Goal: Information Seeking & Learning: Learn about a topic

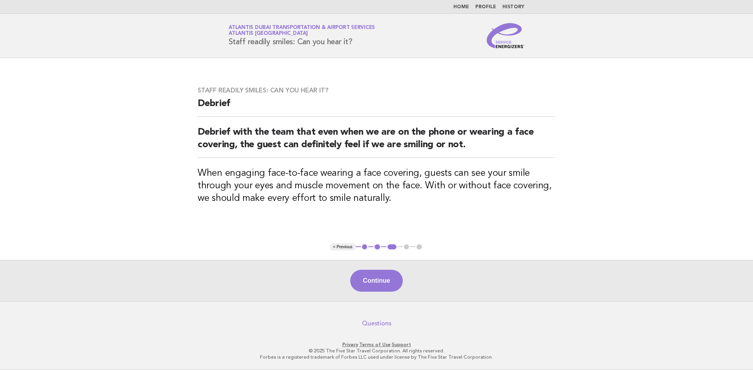
click at [379, 323] on link "Questions" at bounding box center [376, 324] width 29 height 8
click at [511, 7] on link "History" at bounding box center [513, 7] width 22 height 5
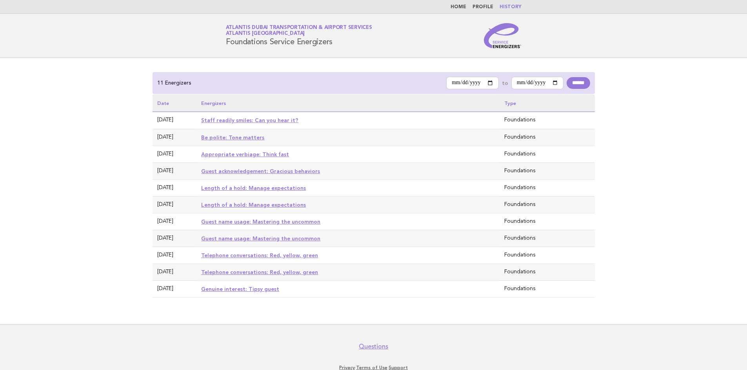
click at [486, 10] on nav "Home Profile History" at bounding box center [373, 7] width 747 height 14
click at [483, 7] on link "Profile" at bounding box center [482, 7] width 21 height 5
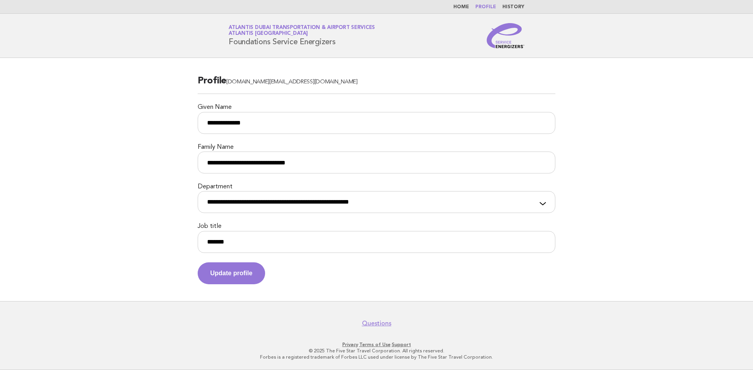
click at [463, 6] on link "Home" at bounding box center [461, 7] width 16 height 5
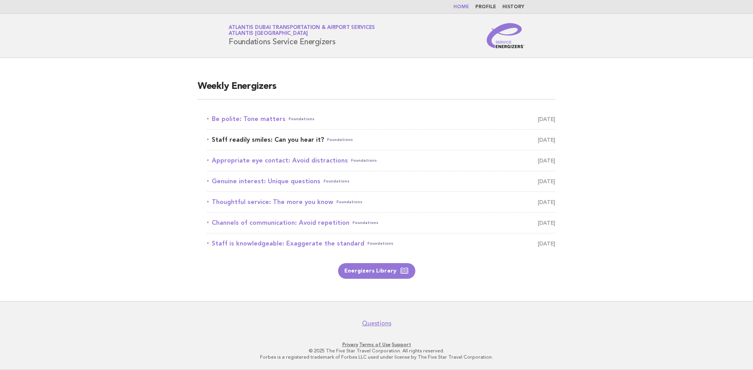
click at [246, 143] on link "Staff readily smiles: Can you hear it? Foundations September 21" at bounding box center [381, 139] width 348 height 11
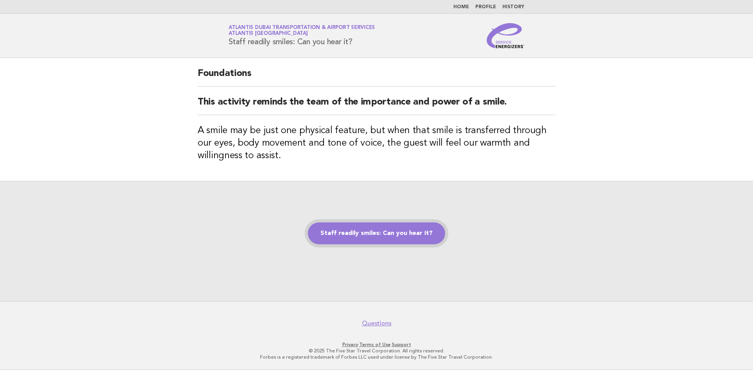
click at [374, 234] on link "Staff readily smiles: Can you hear it?" at bounding box center [376, 234] width 137 height 22
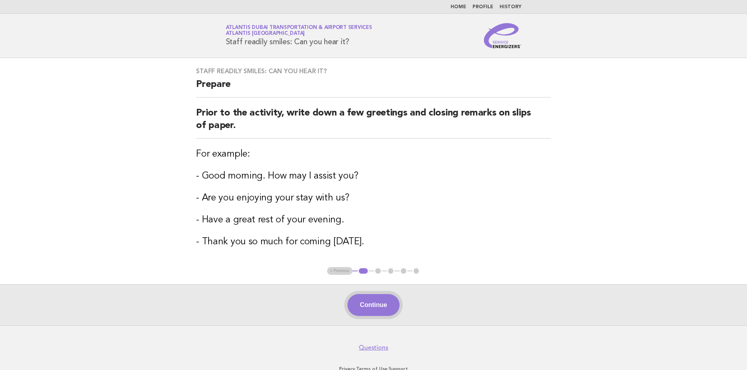
click at [372, 303] on button "Continue" at bounding box center [373, 305] width 52 height 22
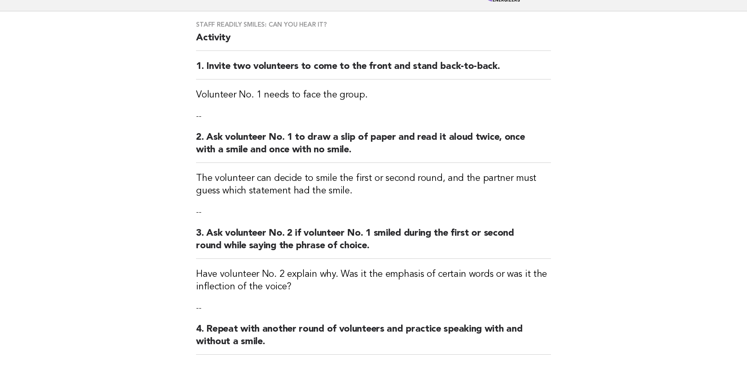
scroll to position [65, 0]
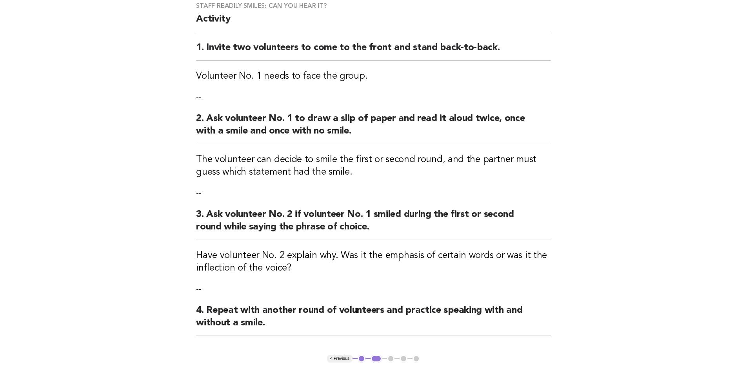
click at [198, 95] on p "--" at bounding box center [373, 97] width 355 height 11
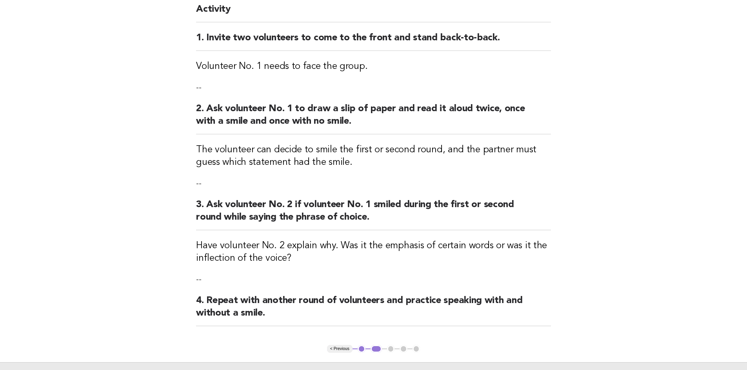
scroll to position [177, 0]
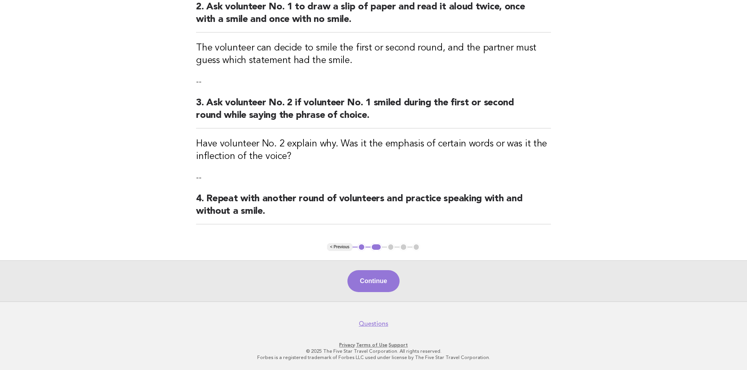
click at [200, 176] on p "--" at bounding box center [373, 177] width 355 height 11
click at [199, 179] on p "--" at bounding box center [373, 177] width 355 height 11
click at [197, 178] on p "--" at bounding box center [373, 177] width 355 height 11
click at [211, 175] on p "--" at bounding box center [373, 177] width 355 height 11
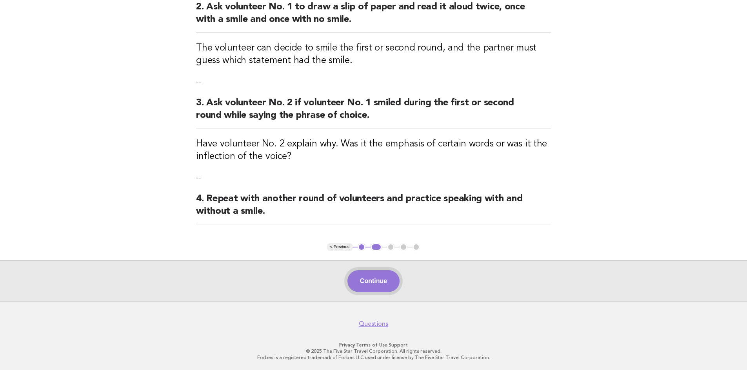
click at [369, 273] on button "Continue" at bounding box center [373, 281] width 52 height 22
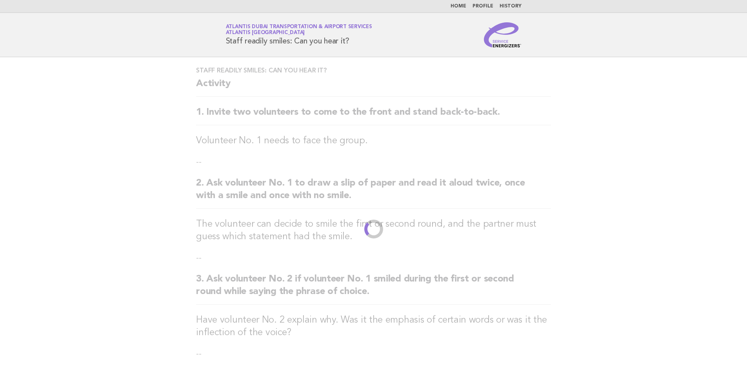
scroll to position [0, 0]
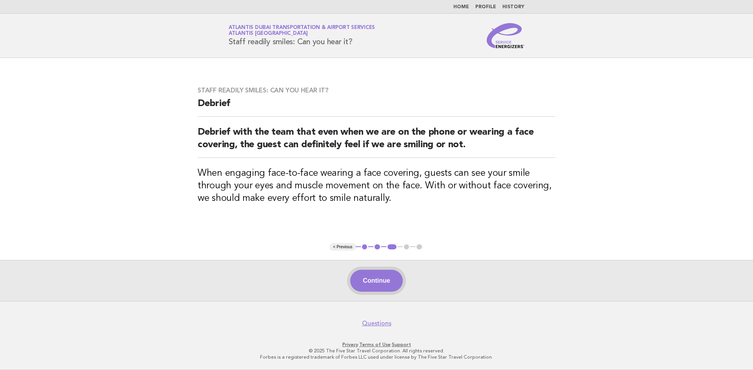
click at [364, 277] on button "Continue" at bounding box center [376, 281] width 52 height 22
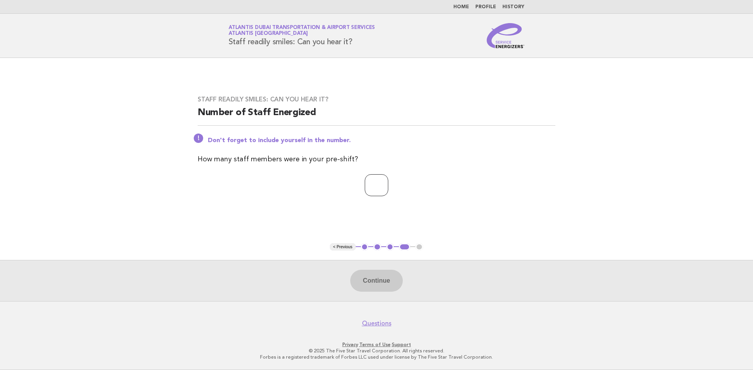
click at [365, 184] on input "number" at bounding box center [377, 185] width 24 height 22
type input "*"
click at [370, 276] on button "Continue" at bounding box center [376, 281] width 52 height 22
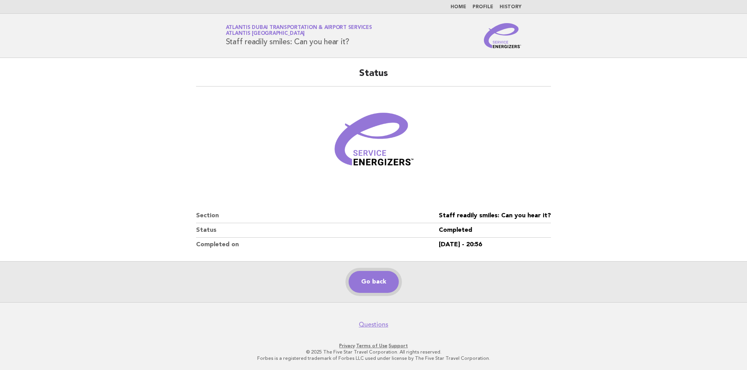
click at [369, 285] on link "Go back" at bounding box center [374, 282] width 50 height 22
